Goal: Navigation & Orientation: Find specific page/section

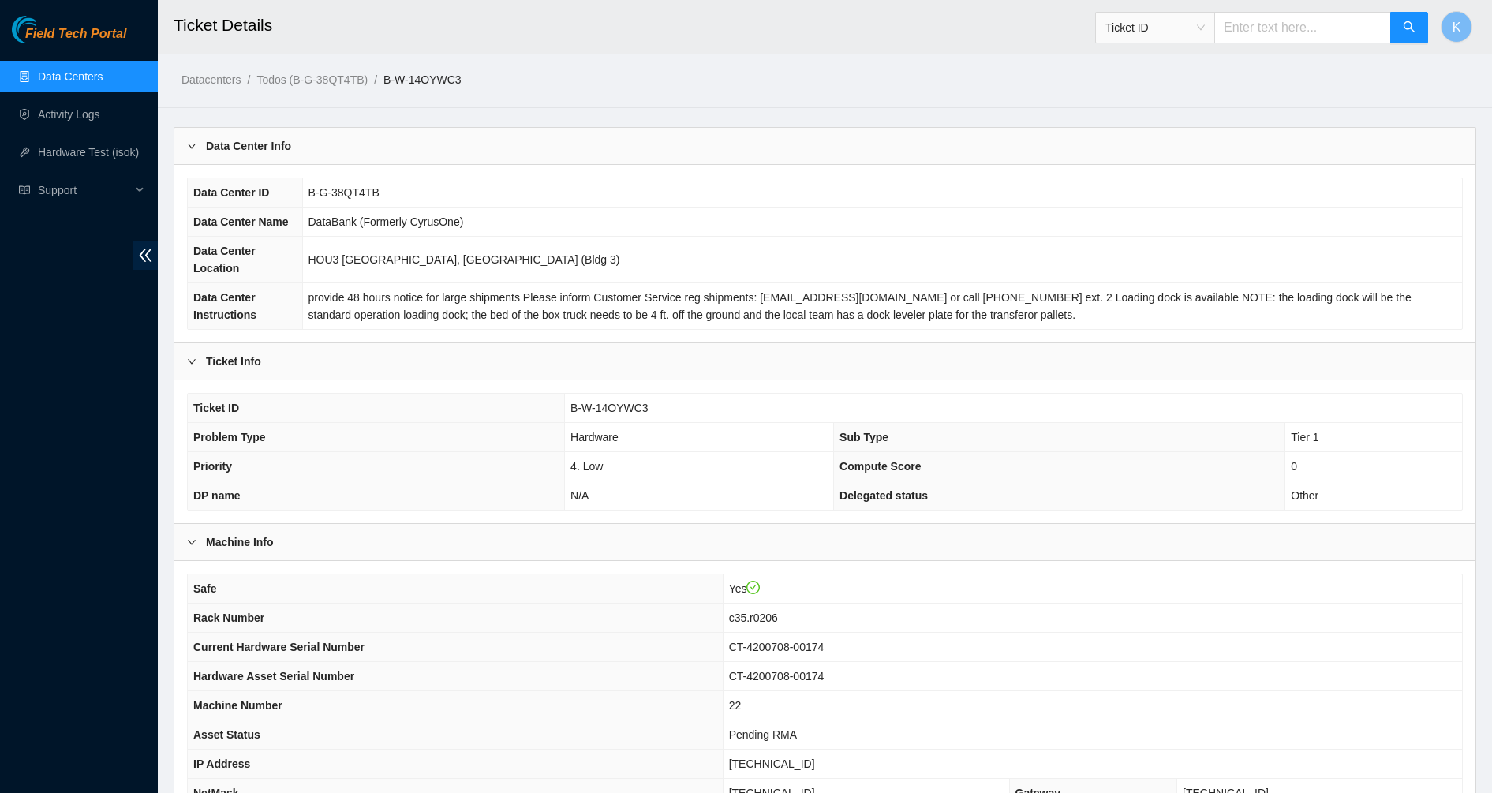
scroll to position [607, 0]
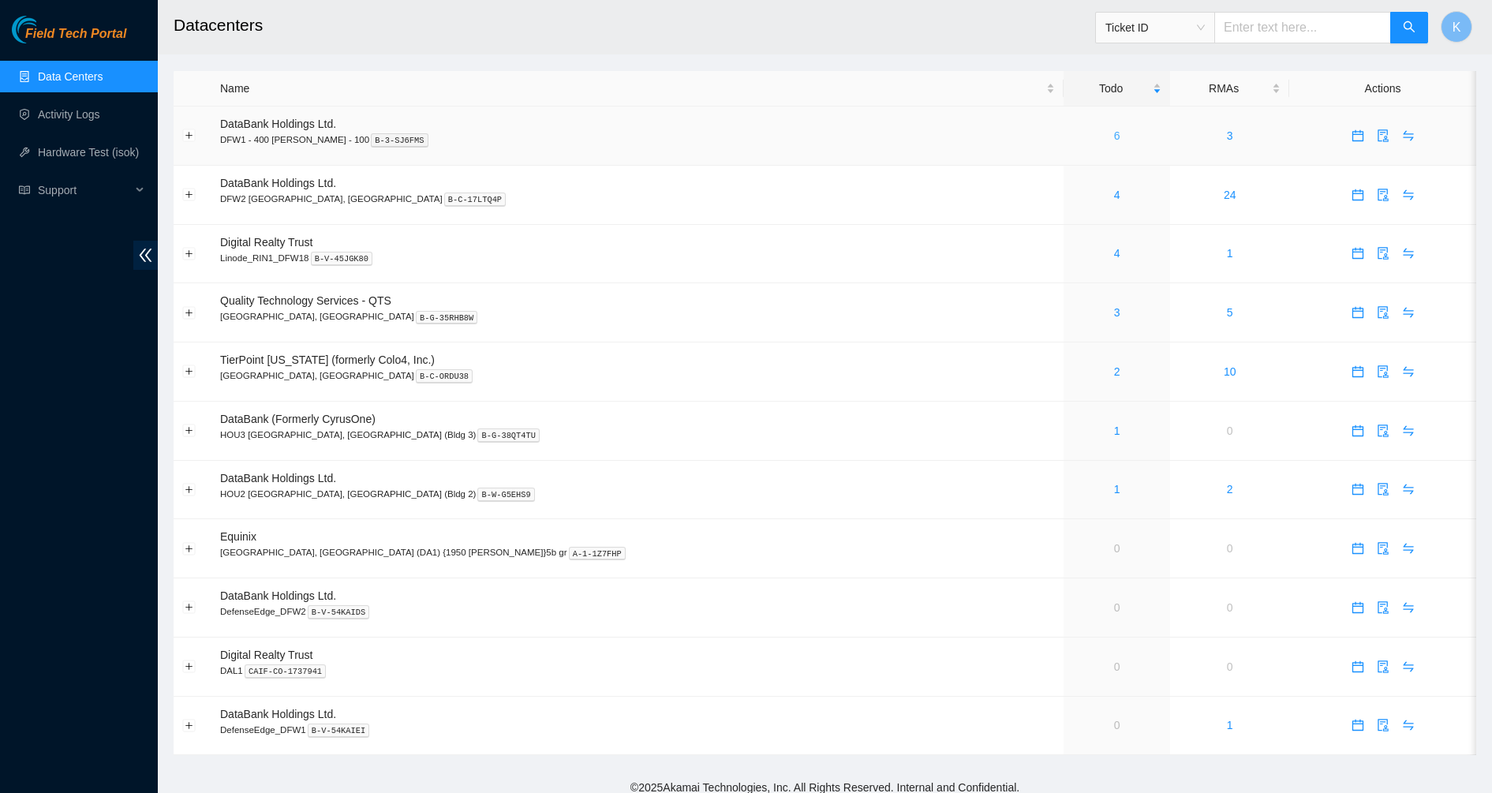
click at [1114, 134] on link "6" at bounding box center [1117, 135] width 6 height 13
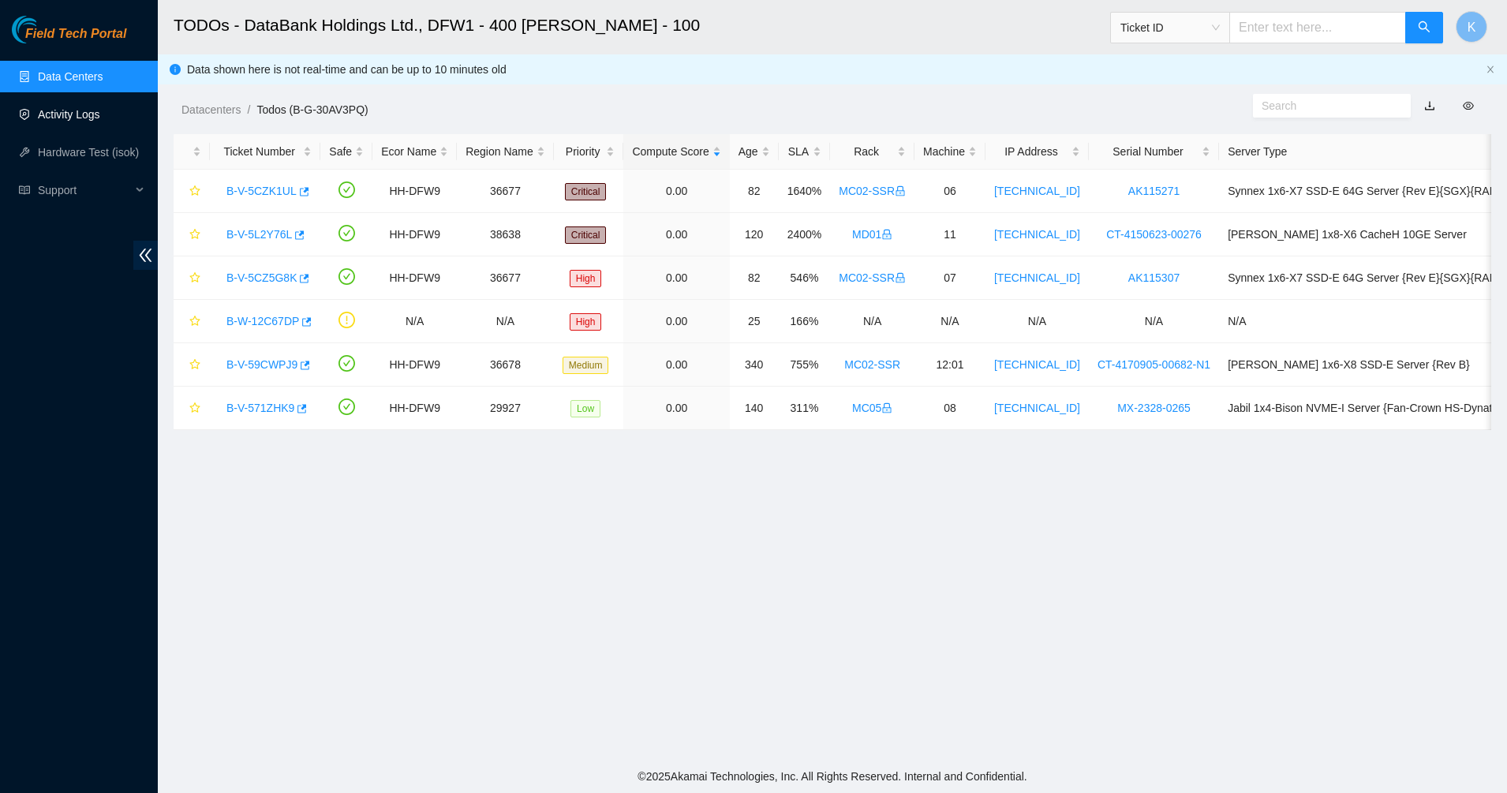
click at [90, 119] on link "Activity Logs" at bounding box center [69, 114] width 62 height 13
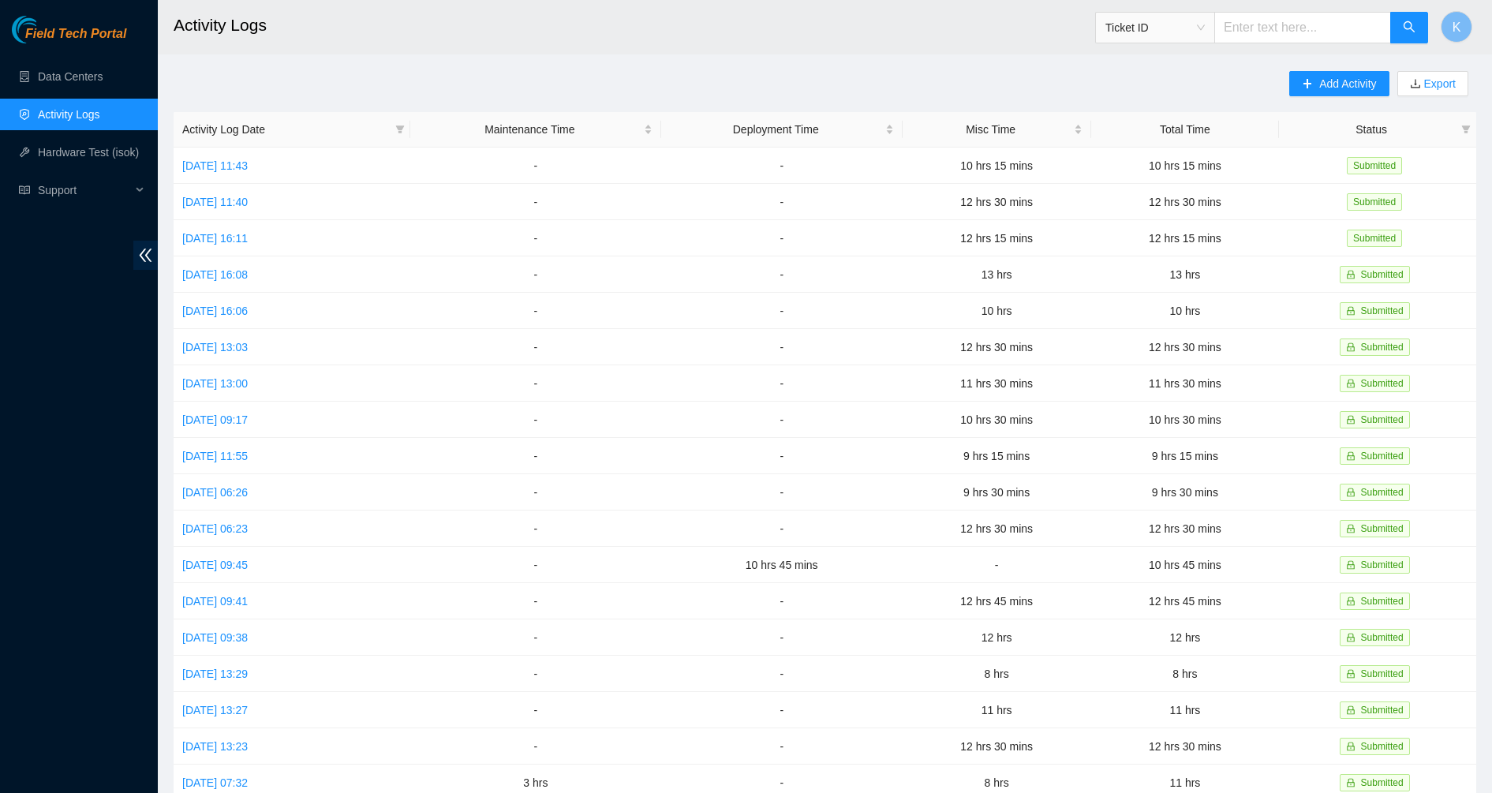
click at [679, 70] on main "Activity Logs Ticket ID K Add Activity Export Activity Log Date Maintenance Tim…" at bounding box center [825, 469] width 1334 height 939
click at [65, 188] on span "Support" at bounding box center [84, 190] width 93 height 32
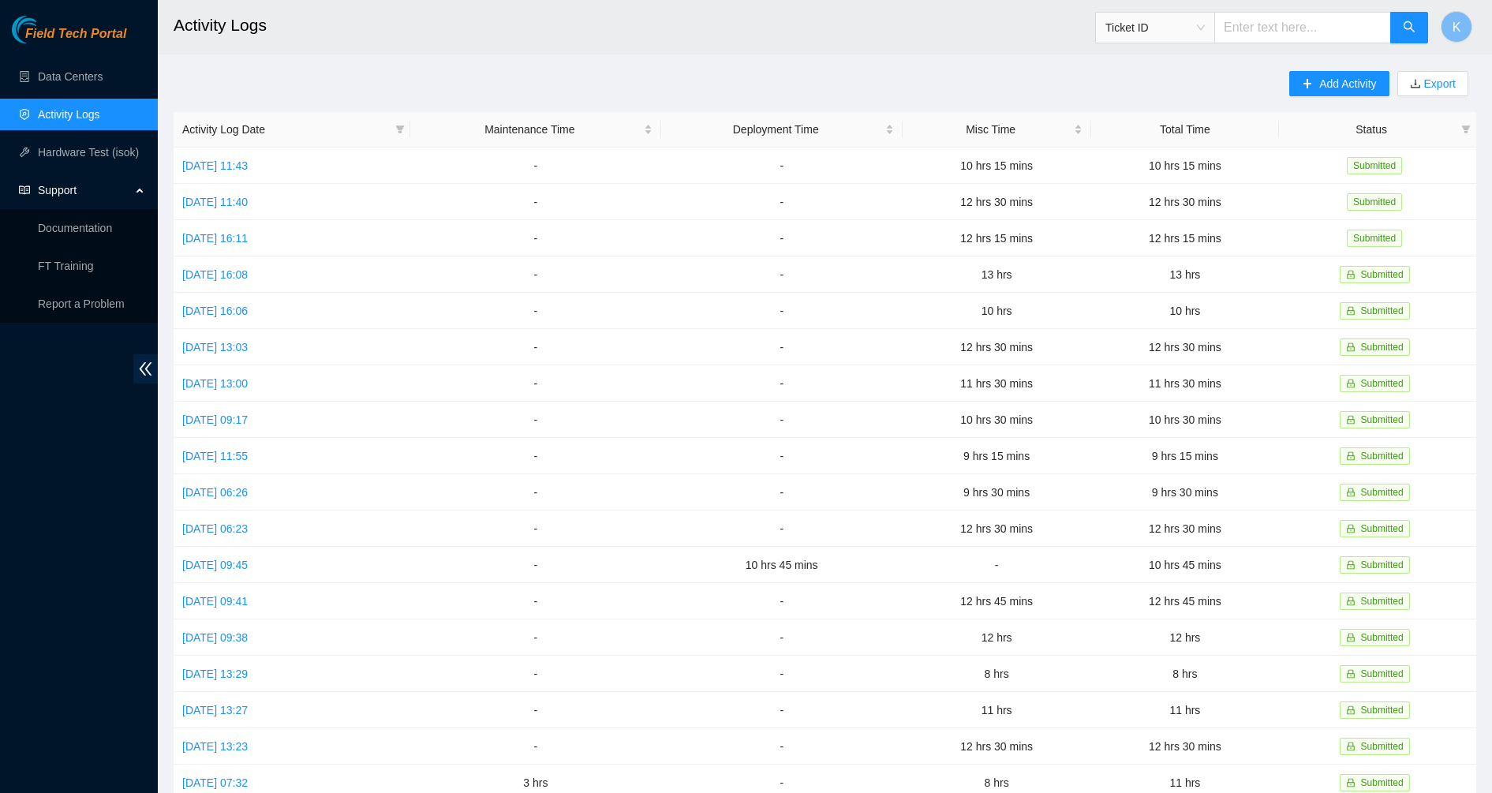
click at [65, 398] on div "Field Tech Portal Data Centers Activity Logs Hardware Test (isok) Support Docum…" at bounding box center [79, 404] width 158 height 777
drag, startPoint x: 718, startPoint y: 15, endPoint x: 712, endPoint y: 54, distance: 39.8
click at [712, 54] on main "Activity Logs Ticket ID K Add Activity Export Activity Log Date Maintenance Tim…" at bounding box center [825, 469] width 1334 height 939
click at [54, 71] on link "Data Centers" at bounding box center [70, 76] width 65 height 13
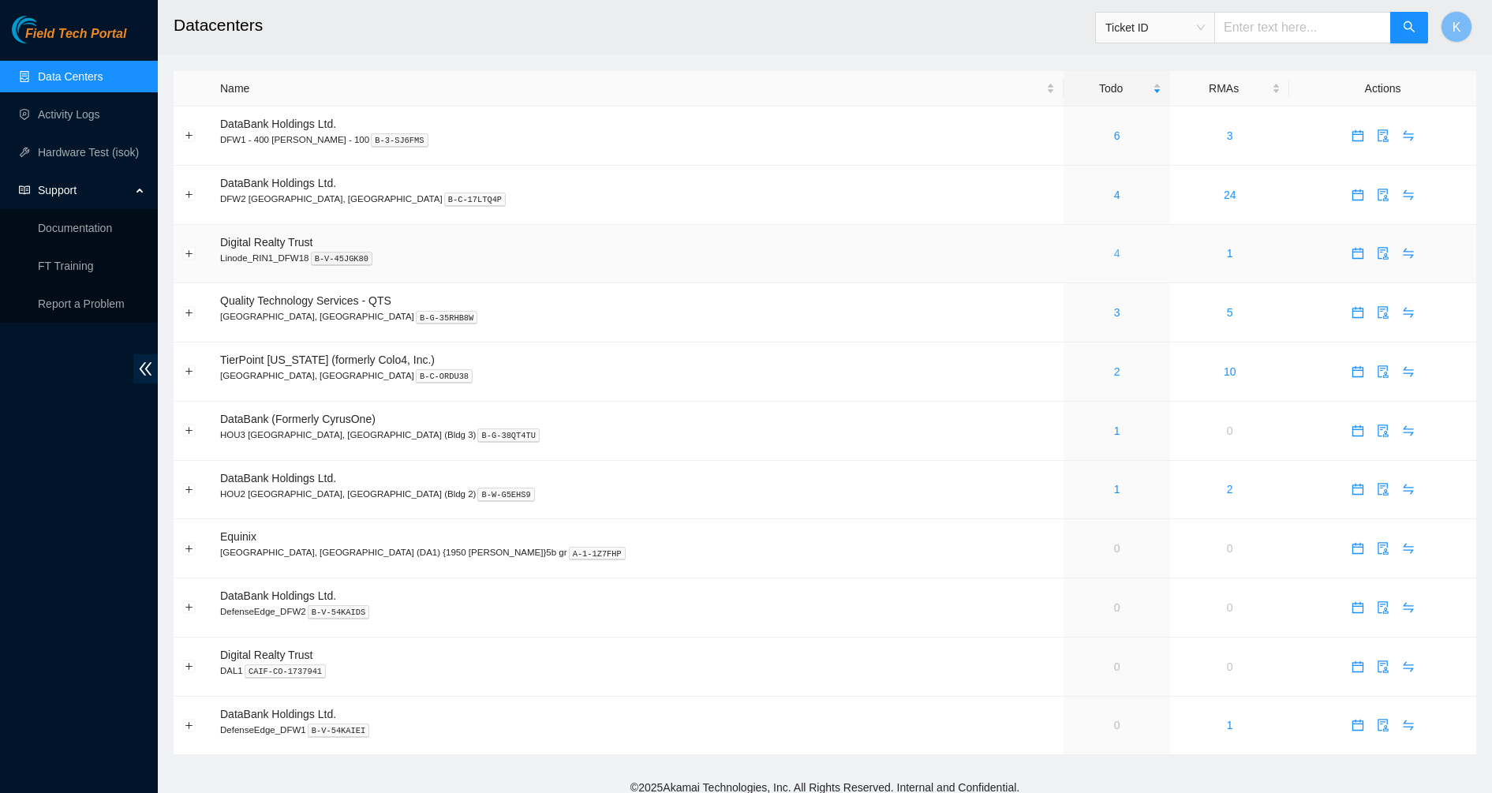
click at [1114, 256] on link "4" at bounding box center [1117, 253] width 6 height 13
